Goal: Information Seeking & Learning: Check status

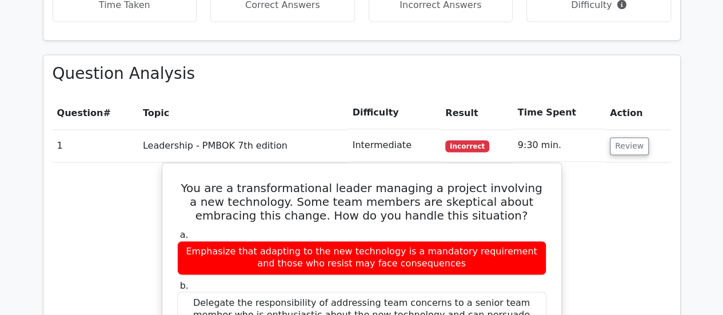
scroll to position [638, 0]
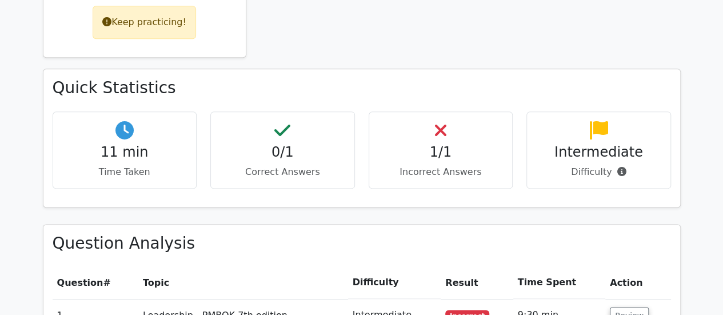
click at [294, 165] on p "Correct Answers" at bounding box center [282, 172] width 125 height 14
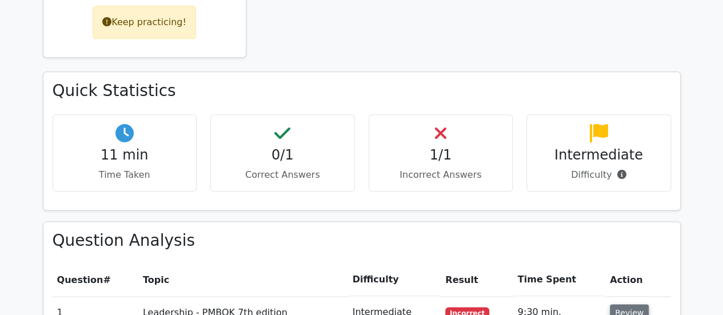
click at [623, 304] on button "Review" at bounding box center [629, 313] width 39 height 18
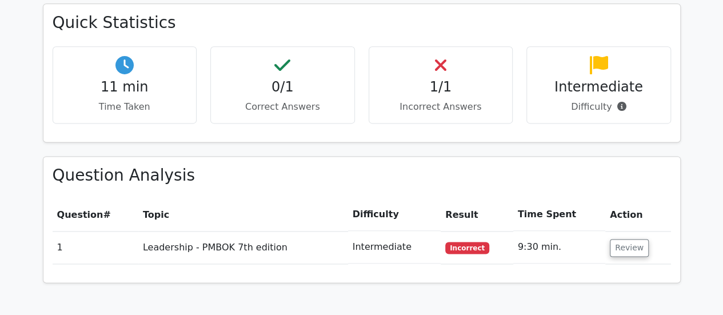
scroll to position [698, 0]
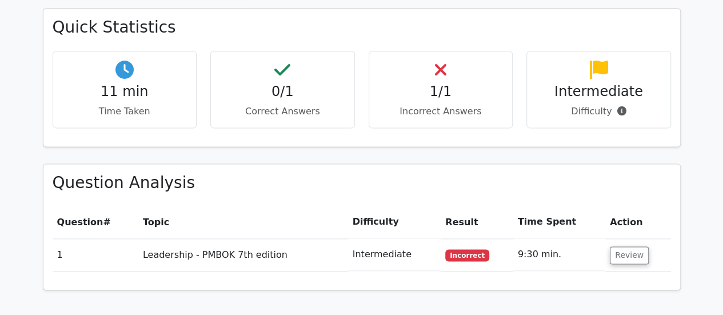
click at [592, 105] on p "Difficulty" at bounding box center [598, 112] width 125 height 14
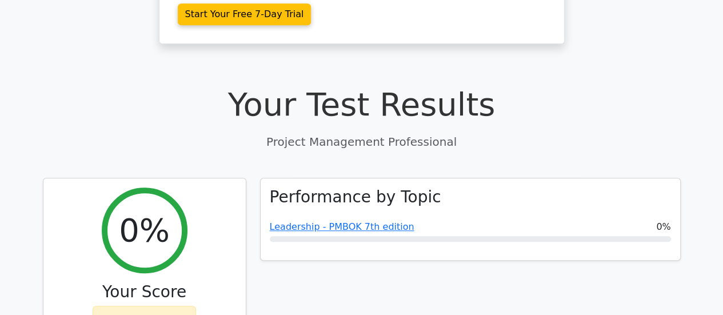
scroll to position [332, 0]
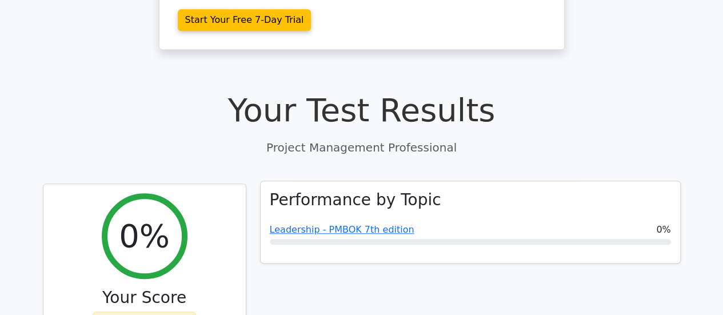
click at [371, 223] on span "Leadership - PMBOK 7th edition" at bounding box center [342, 230] width 145 height 14
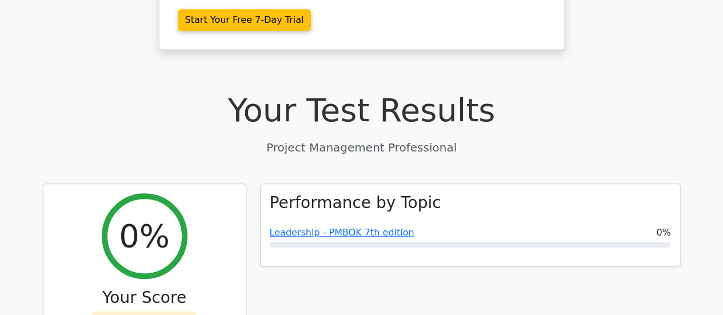
scroll to position [57, 0]
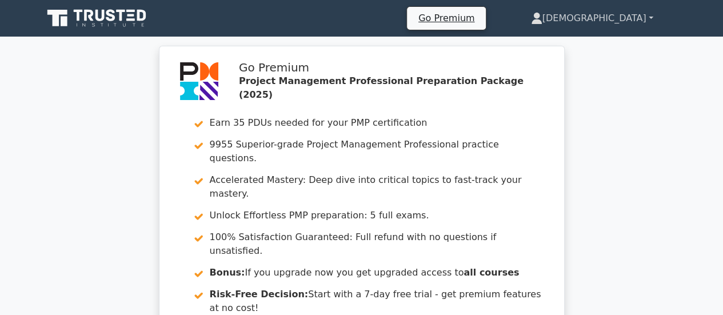
click at [594, 17] on link "[DEMOGRAPHIC_DATA]" at bounding box center [592, 18] width 177 height 23
